Goal: Task Accomplishment & Management: Use online tool/utility

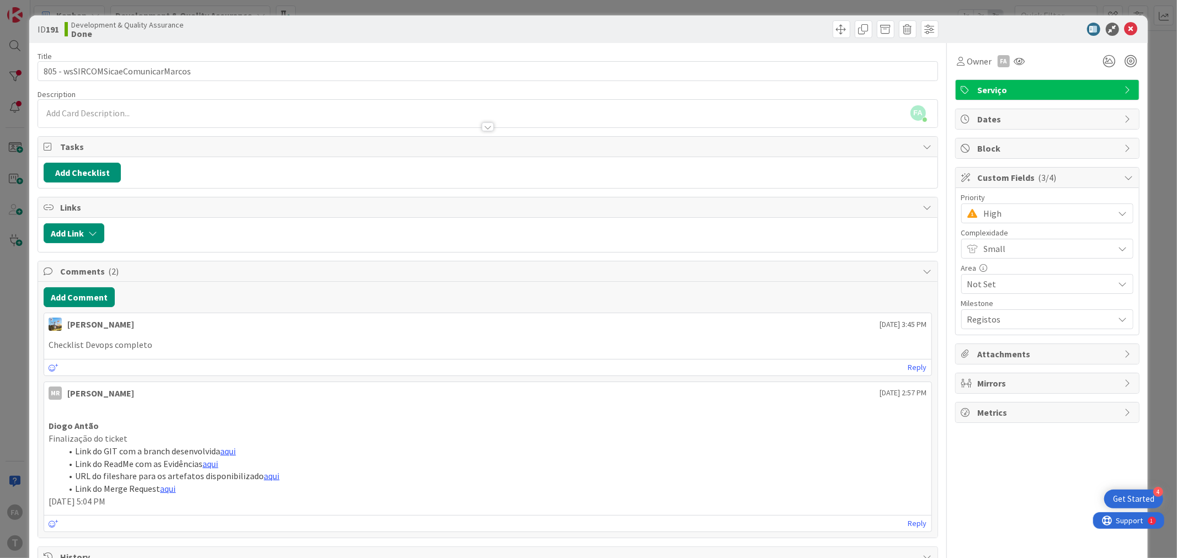
click at [1007, 217] on span "High" at bounding box center [1046, 213] width 125 height 15
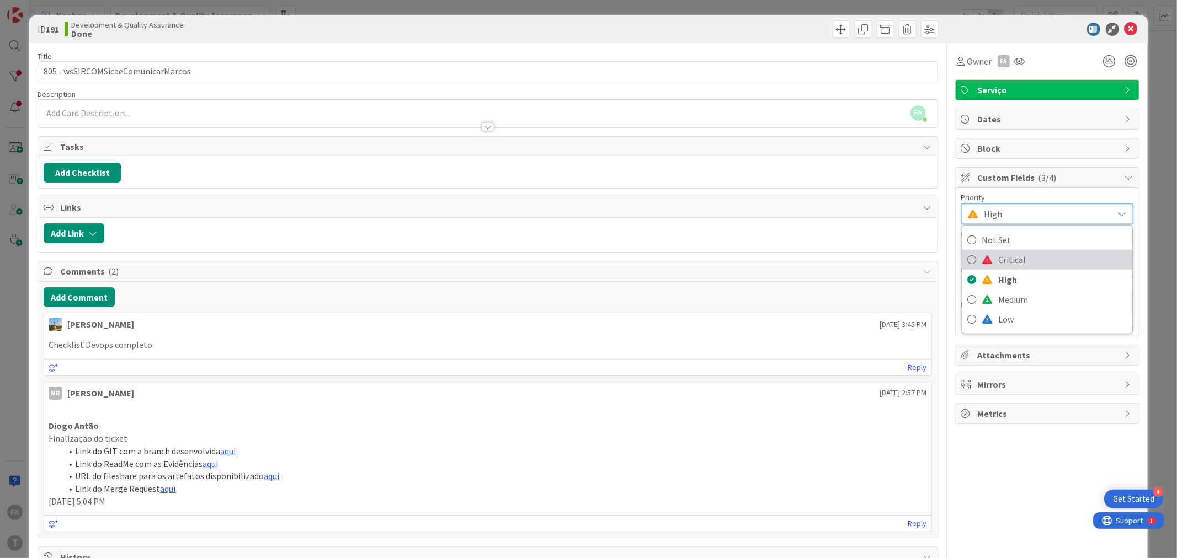
click at [1003, 257] on span "Critical" at bounding box center [1063, 260] width 128 height 17
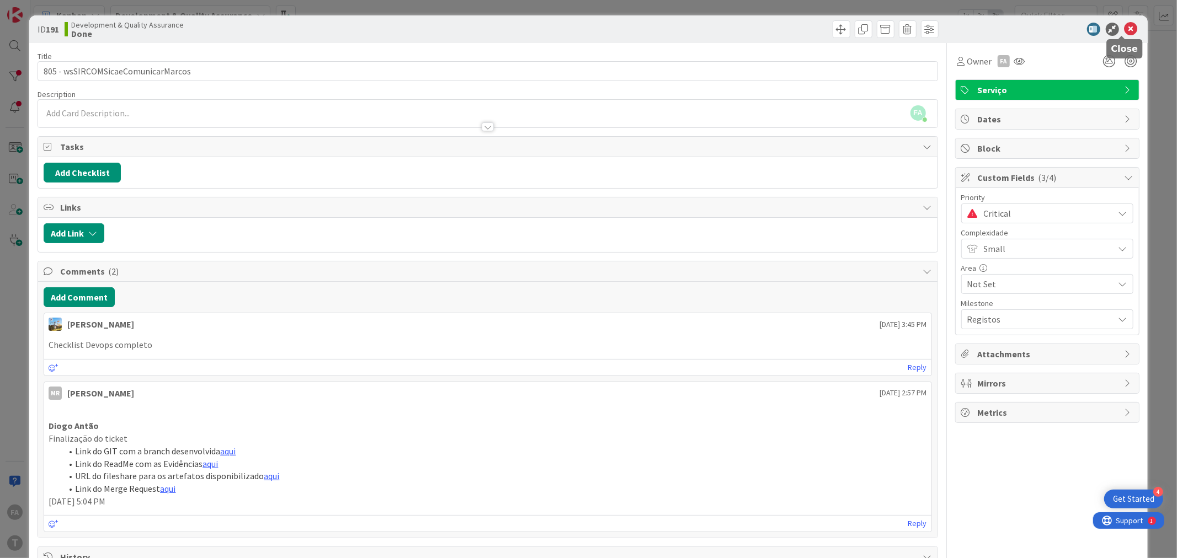
click at [1125, 26] on icon at bounding box center [1131, 29] width 13 height 13
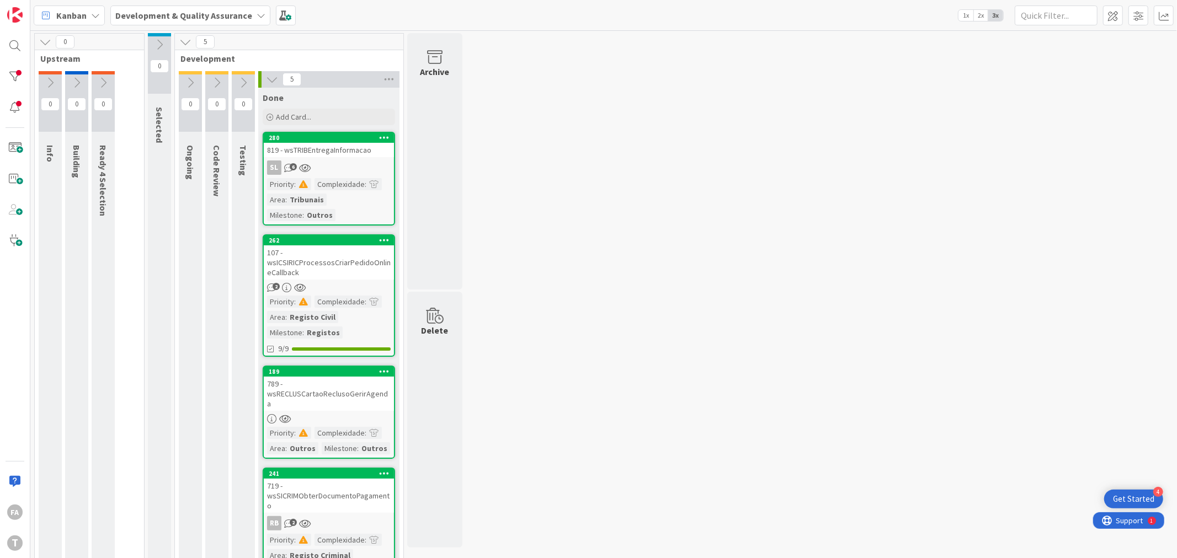
click at [646, 245] on div "0 Upstream 0 Info 0 Building 0 Ready 4 Selection 0 Selected 5 Development 0 Ong…" at bounding box center [604, 369] width 1142 height 672
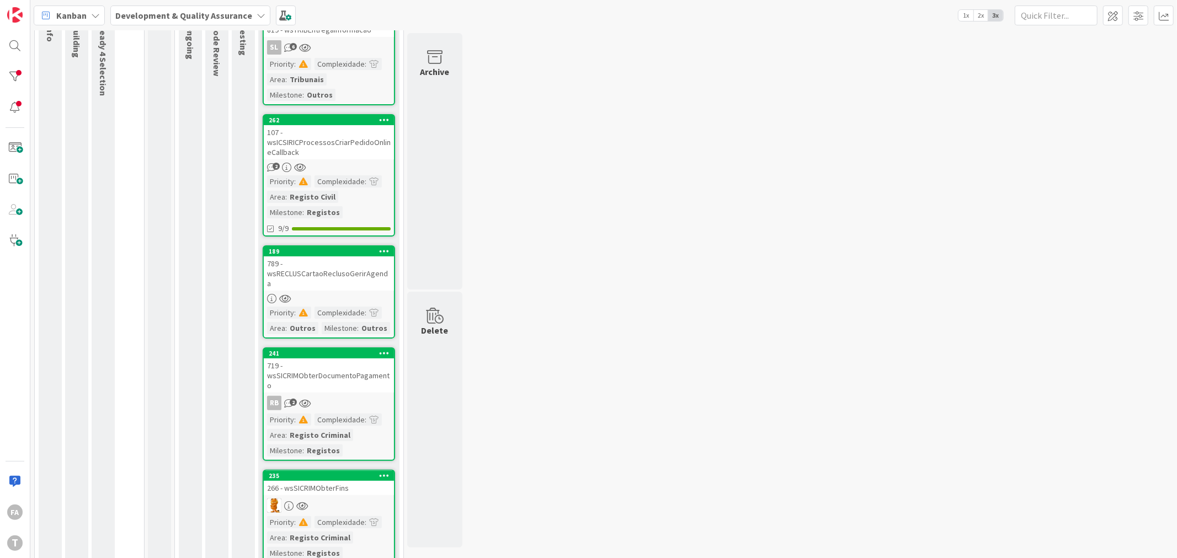
click at [331, 481] on div "266 - wsSICRIMObterFins" at bounding box center [329, 488] width 130 height 14
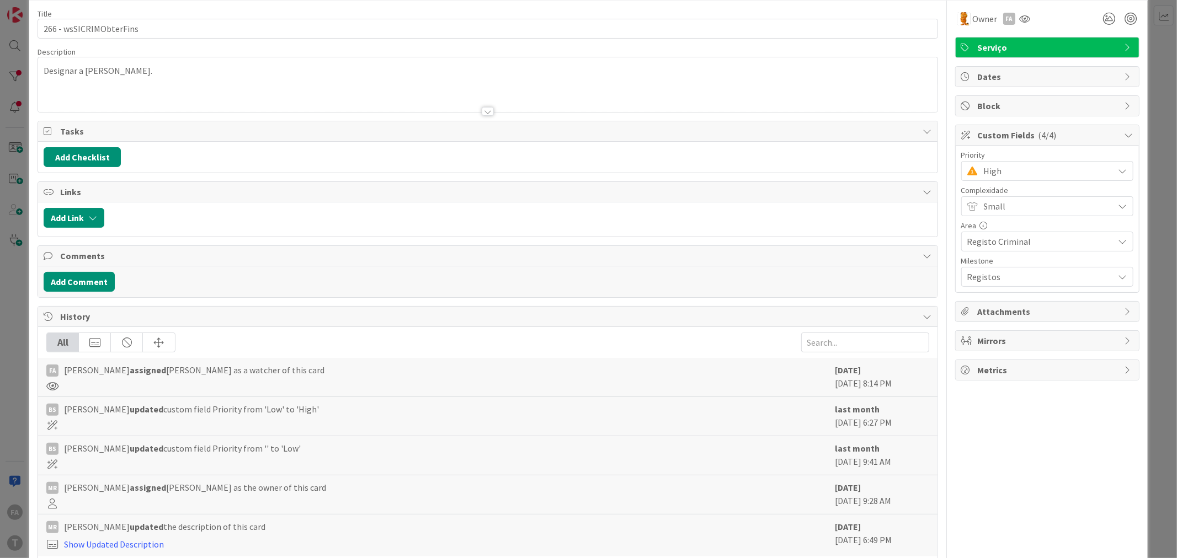
scroll to position [90, 0]
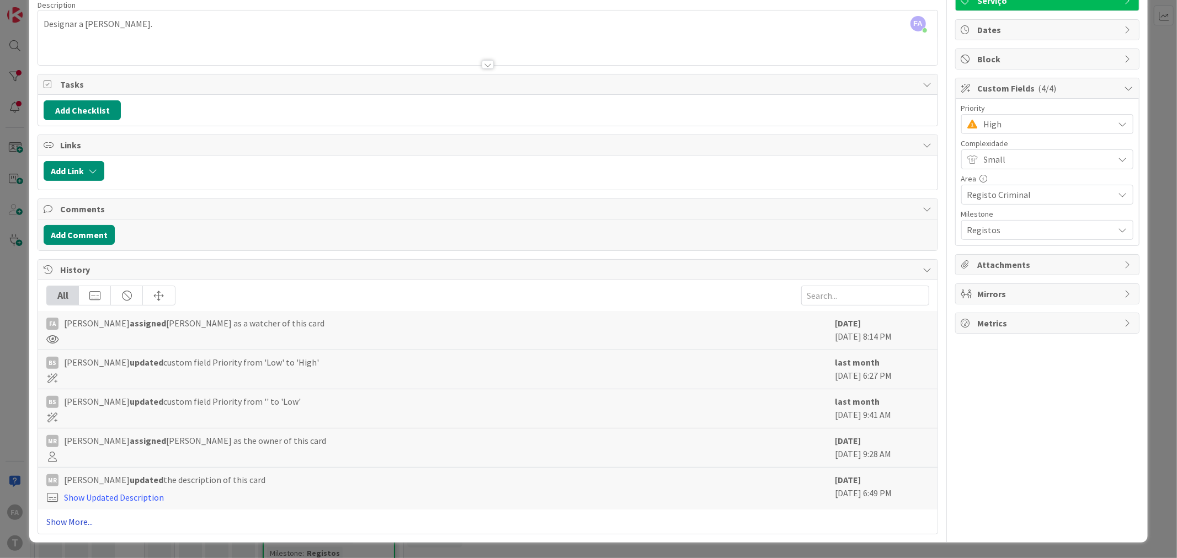
click at [63, 527] on link "Show More..." at bounding box center [487, 521] width 882 height 13
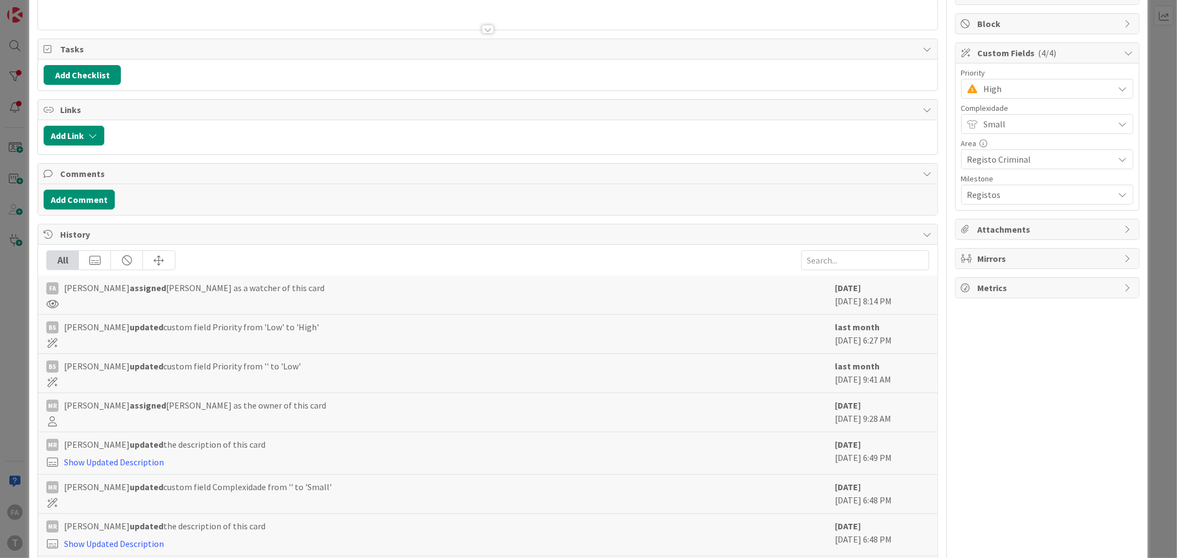
scroll to position [0, 0]
